Goal: Task Accomplishment & Management: Complete application form

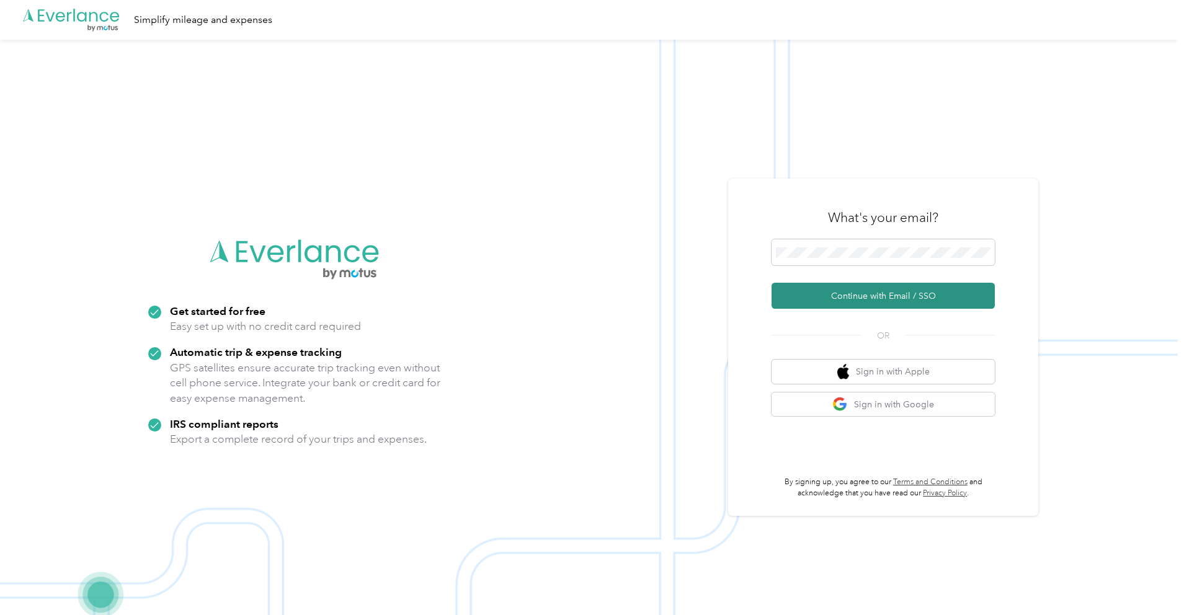
click at [858, 293] on button "Continue with Email / SSO" at bounding box center [883, 296] width 223 height 26
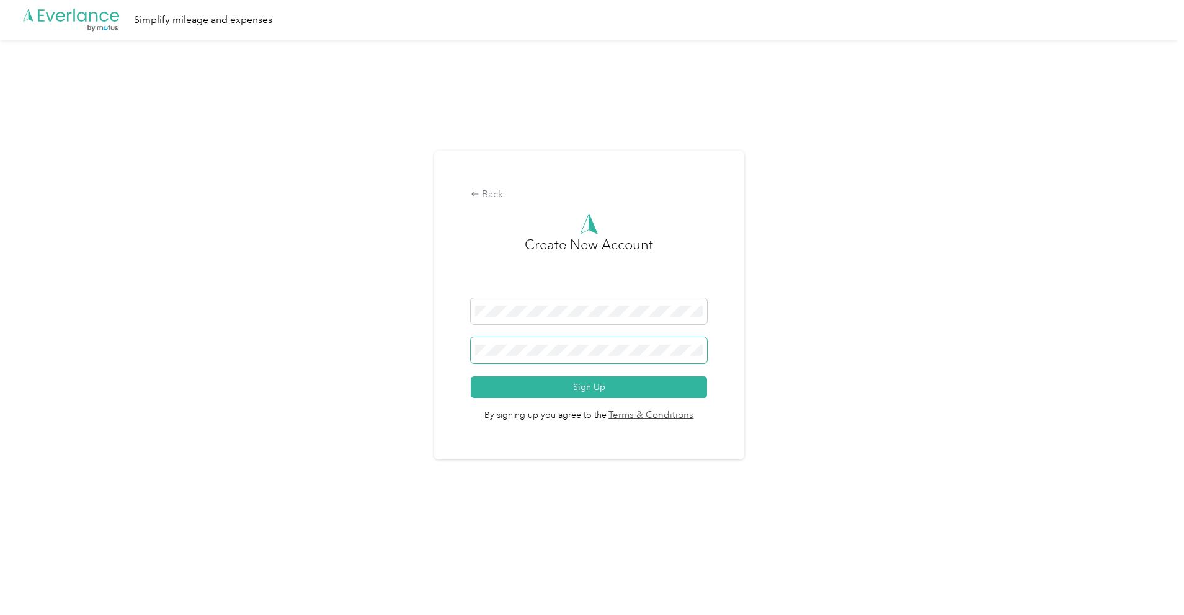
click at [566, 358] on span at bounding box center [589, 351] width 236 height 26
